Goal: Task Accomplishment & Management: Manage account settings

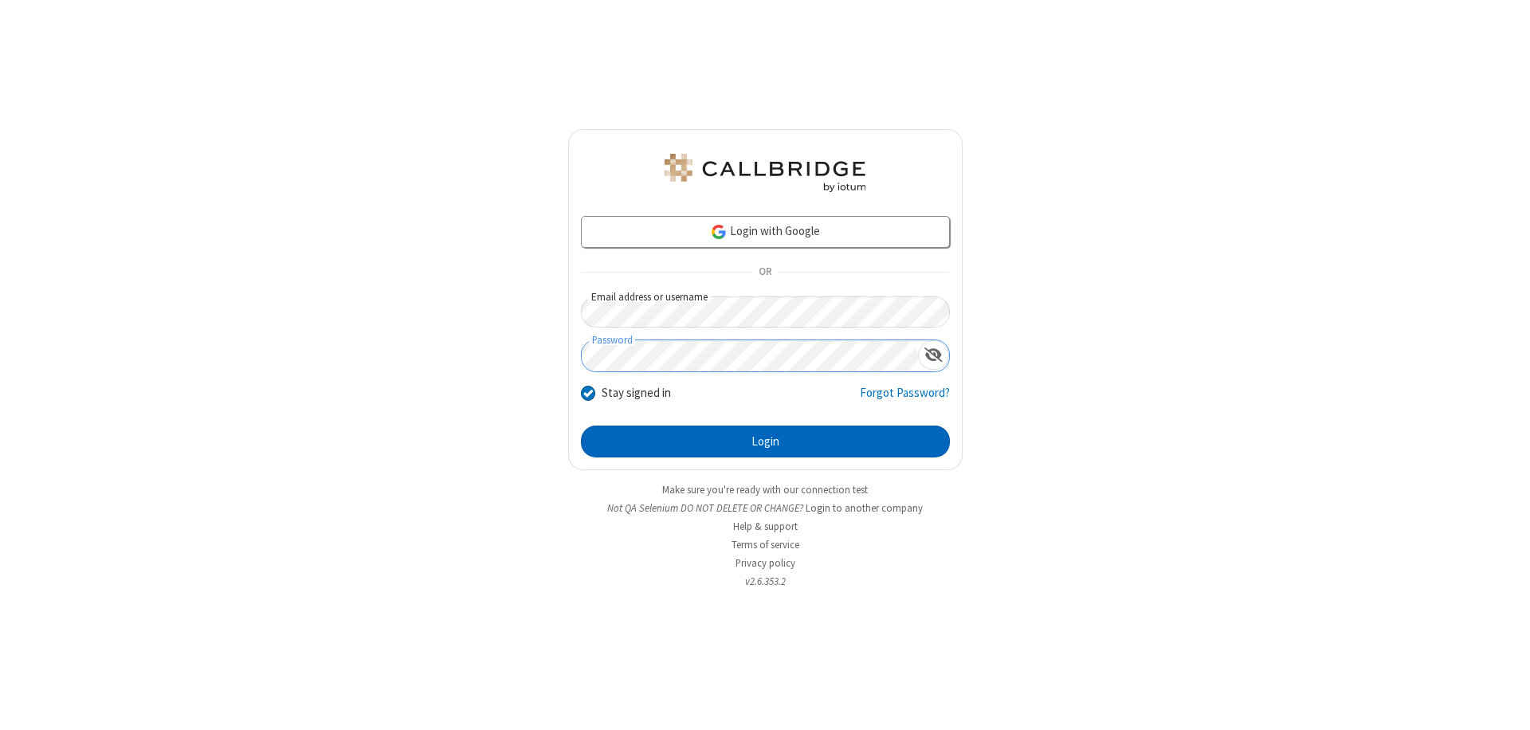
click at [765, 441] on button "Login" at bounding box center [765, 441] width 369 height 32
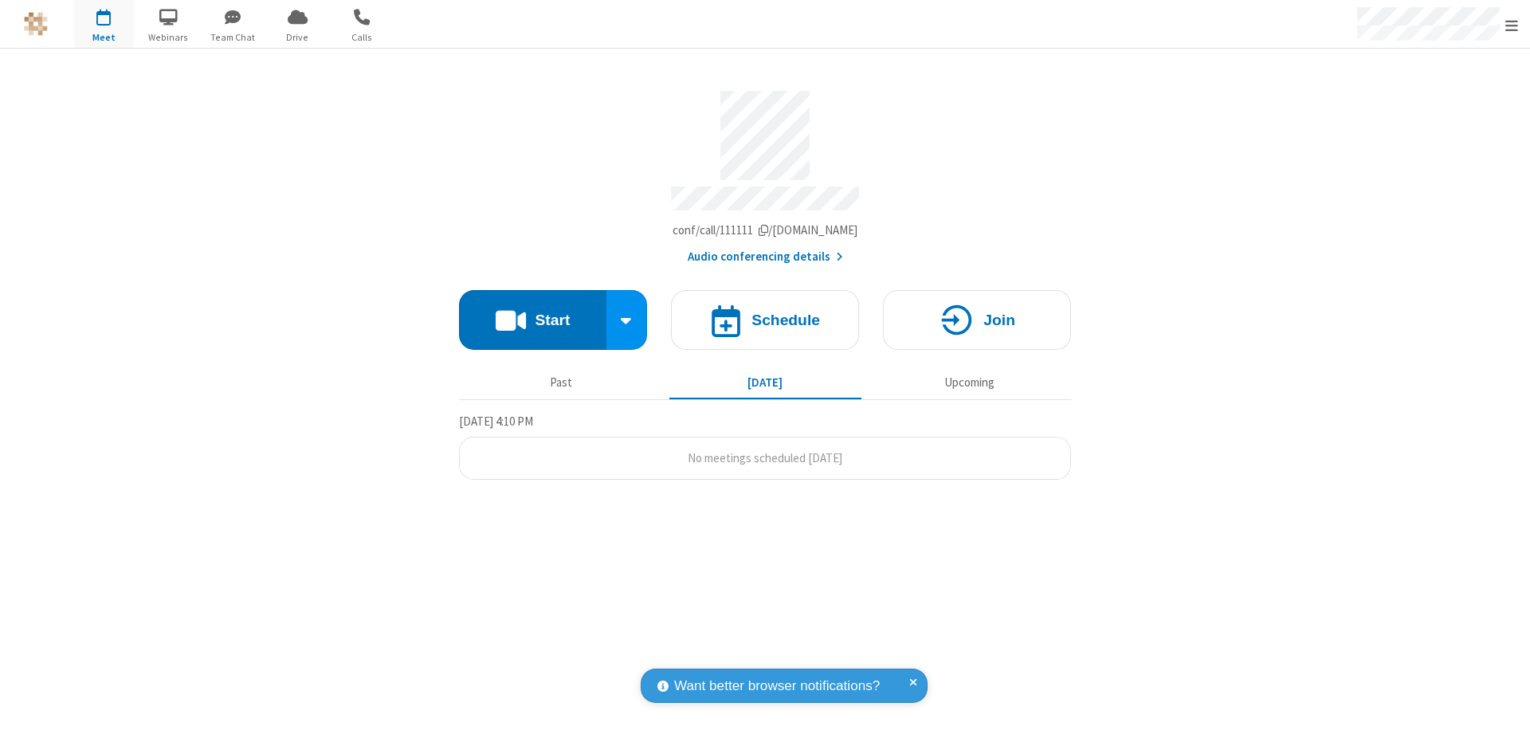
click at [1512, 25] on span "Open menu" at bounding box center [1511, 26] width 13 height 16
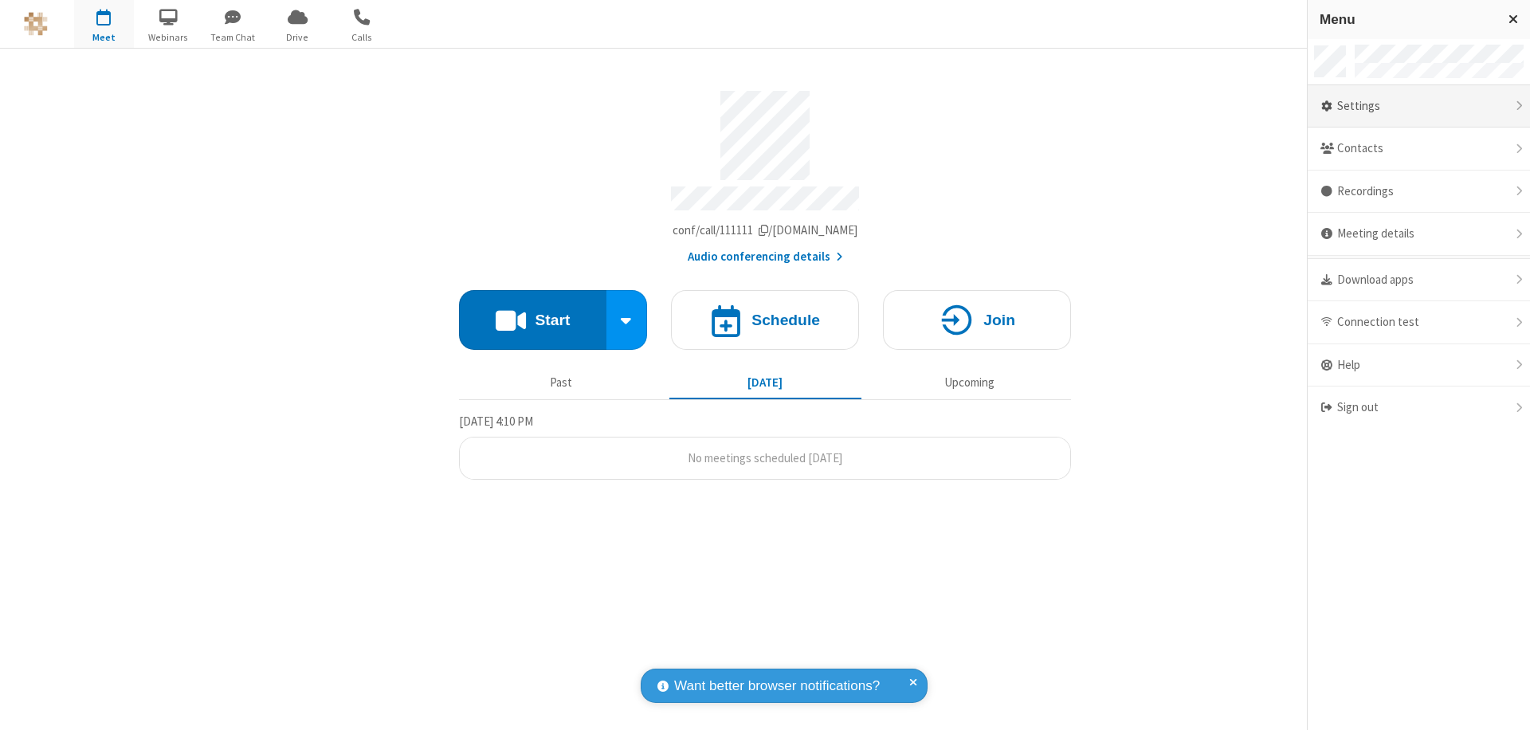
click at [1418, 106] on div "Settings" at bounding box center [1419, 106] width 222 height 43
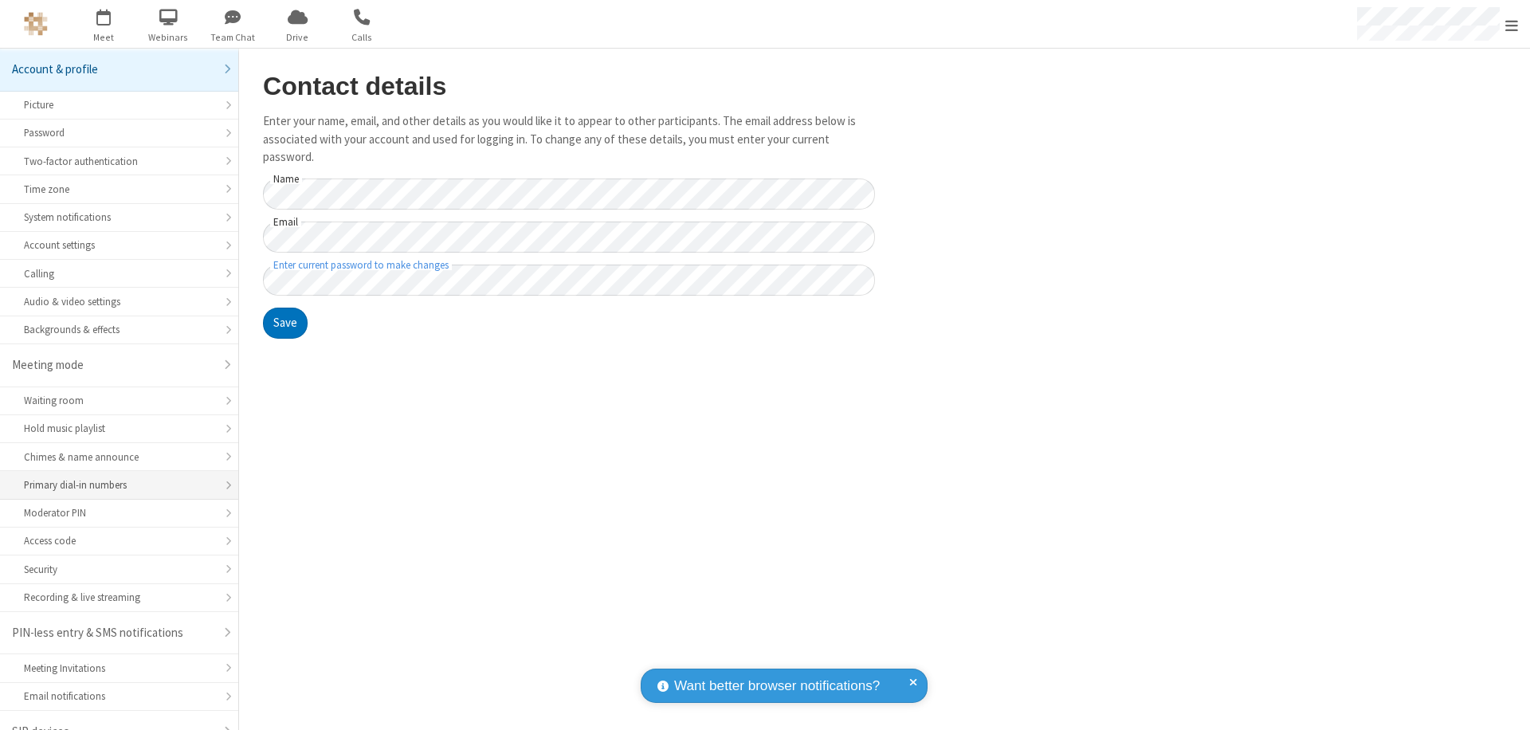
click at [113, 477] on div "Primary dial-in numbers" at bounding box center [119, 484] width 190 height 15
